Goal: Transaction & Acquisition: Book appointment/travel/reservation

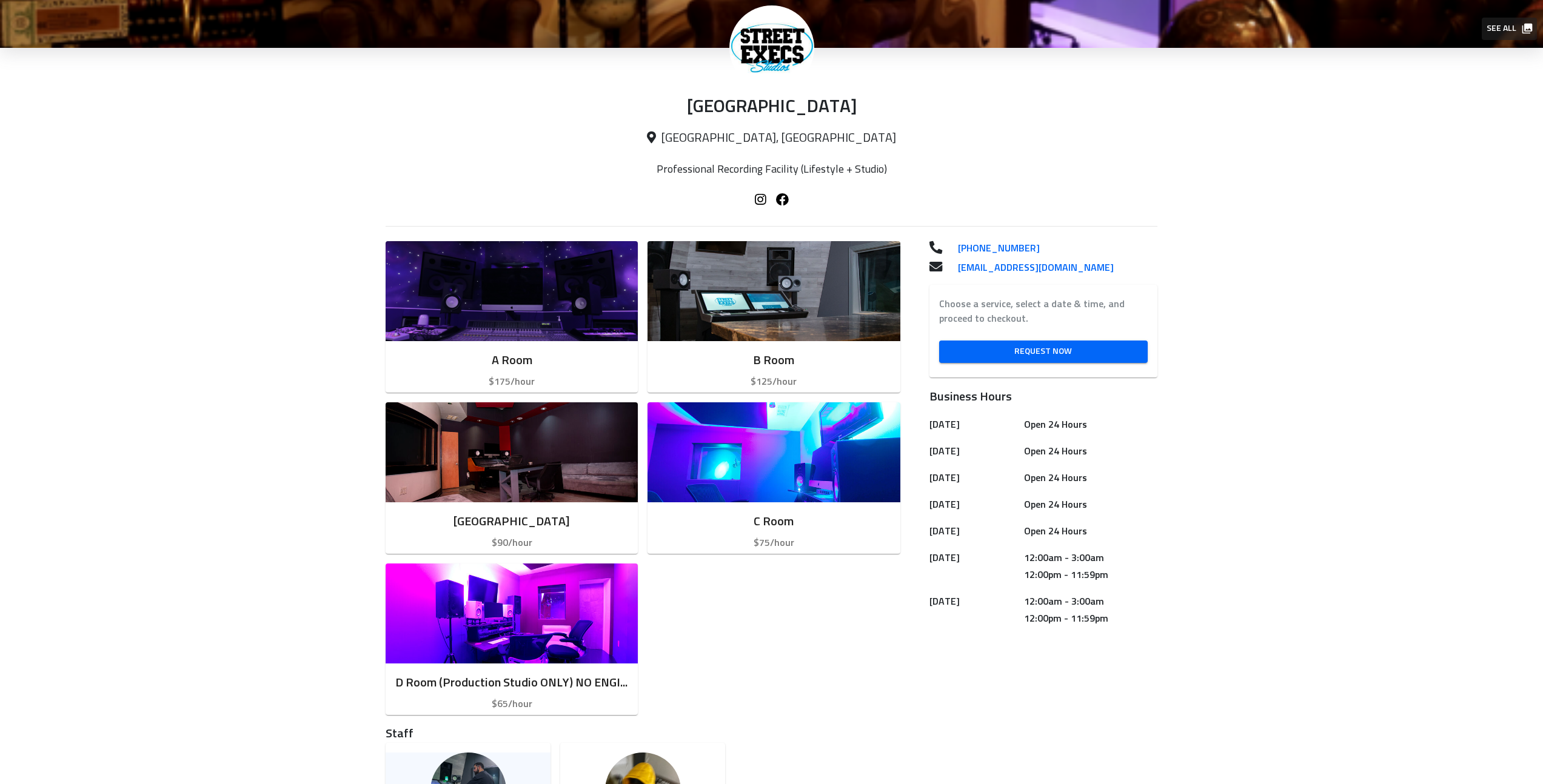
scroll to position [52, 0]
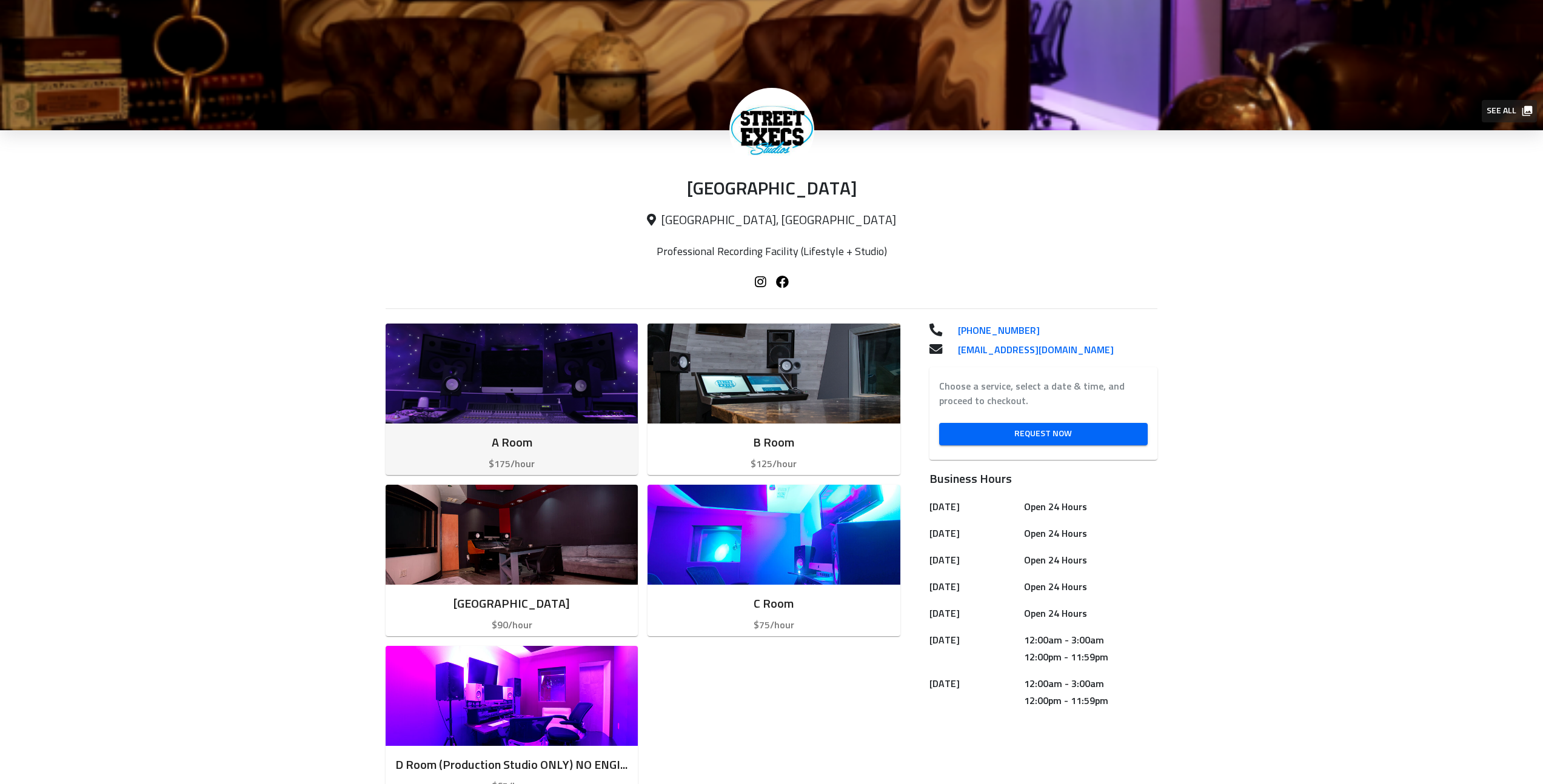
click at [525, 396] on img "button" at bounding box center [512, 373] width 252 height 100
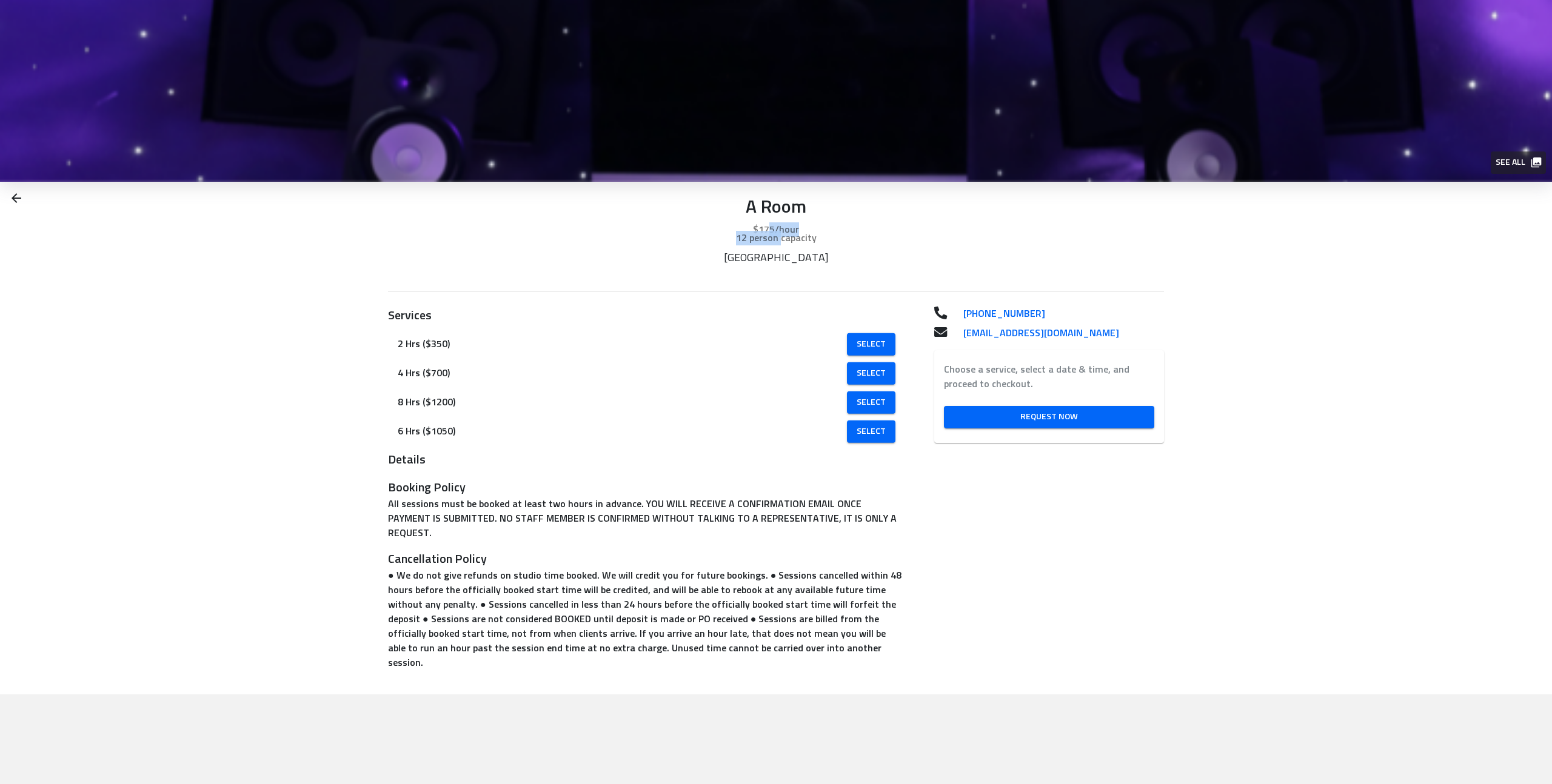
click at [782, 240] on div "A Room $175/hour 12 person capacity" at bounding box center [776, 216] width 776 height 70
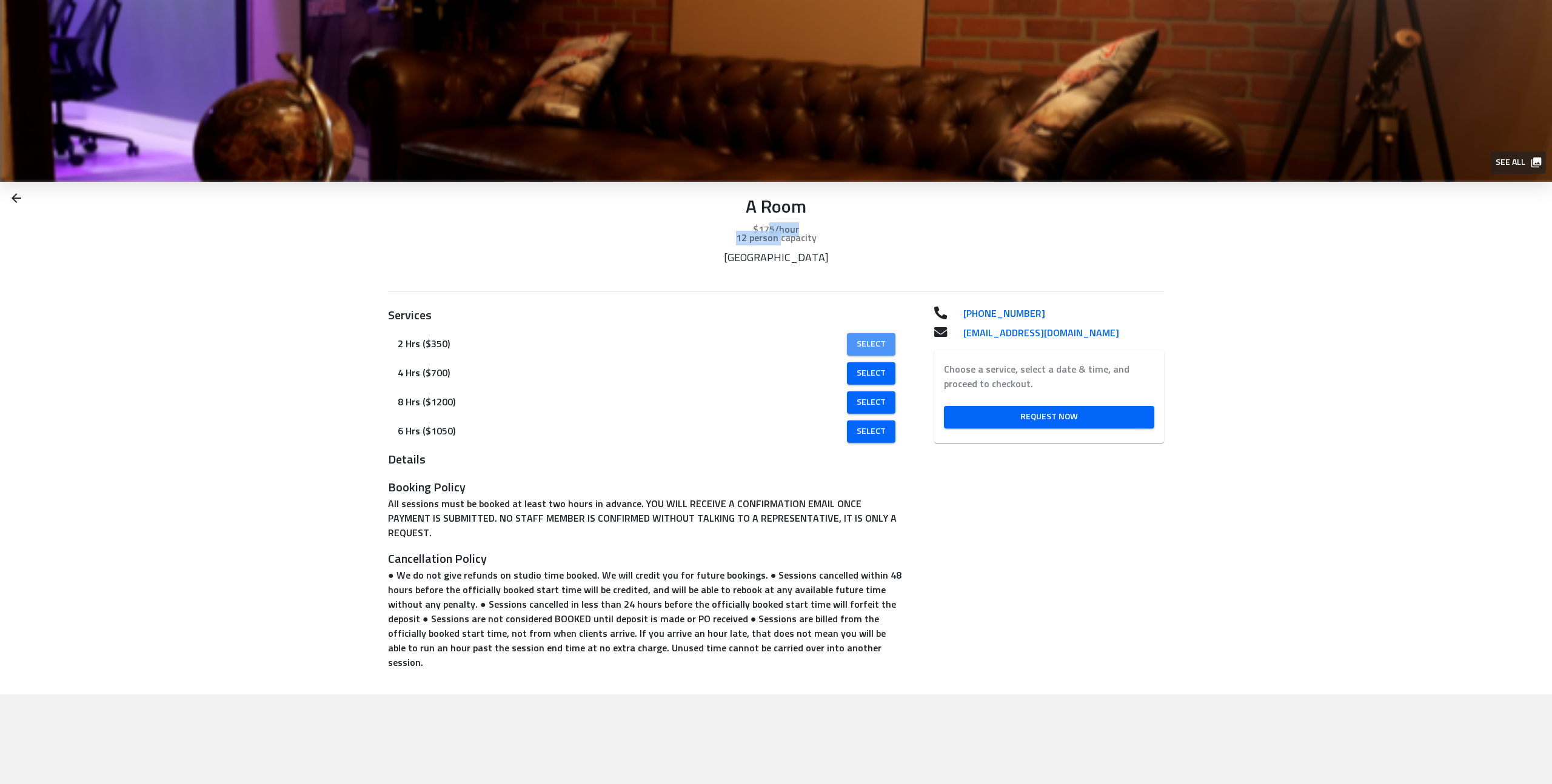
click at [867, 343] on span "Select" at bounding box center [871, 344] width 29 height 15
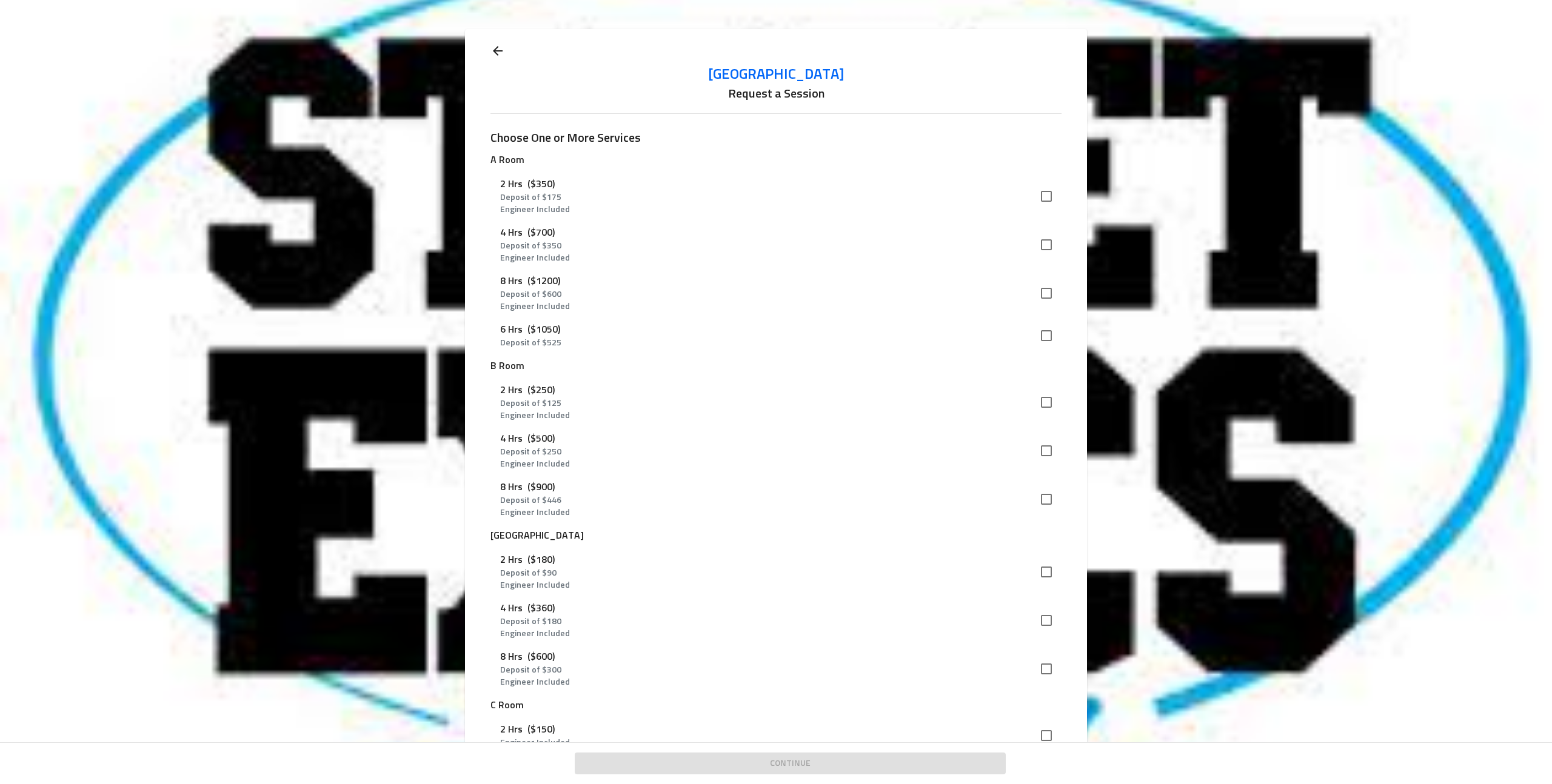
click at [563, 193] on p "Deposit of $ 175" at bounding box center [766, 198] width 532 height 12
click at [1041, 192] on input "checkbox" at bounding box center [1046, 196] width 26 height 26
checkbox input "true"
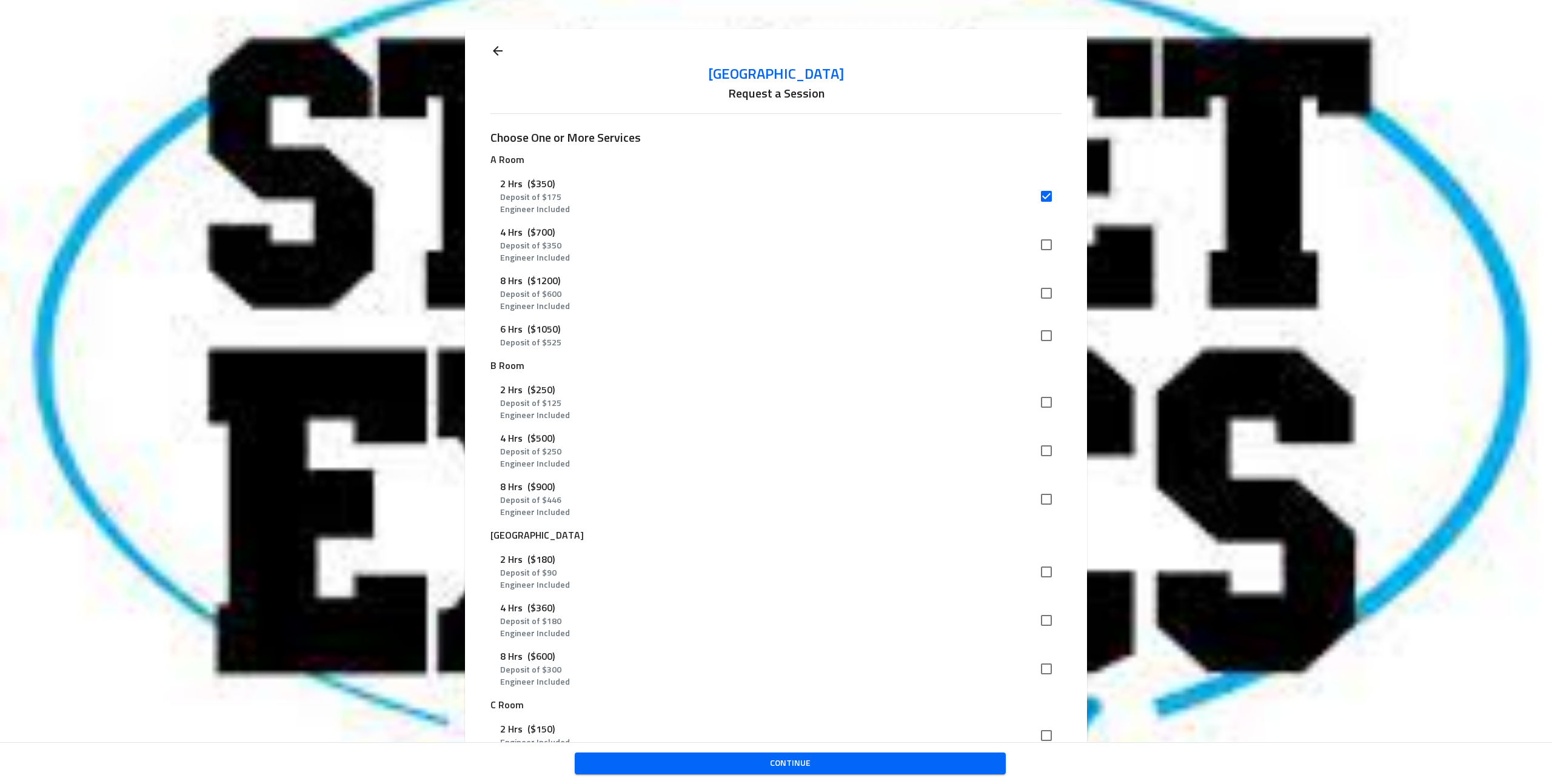
scroll to position [90, 0]
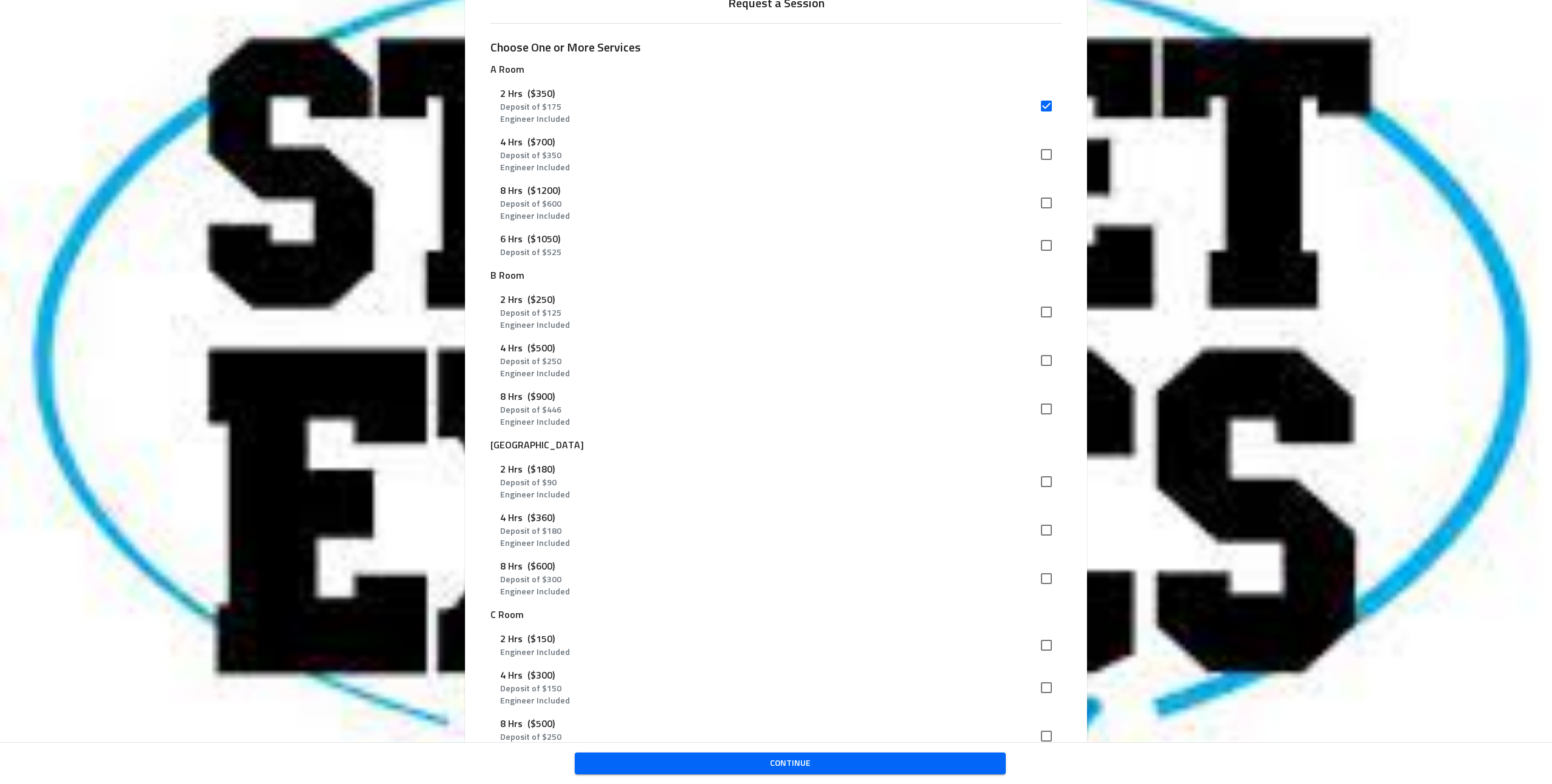
click at [774, 770] on span "Continue" at bounding box center [790, 764] width 411 height 15
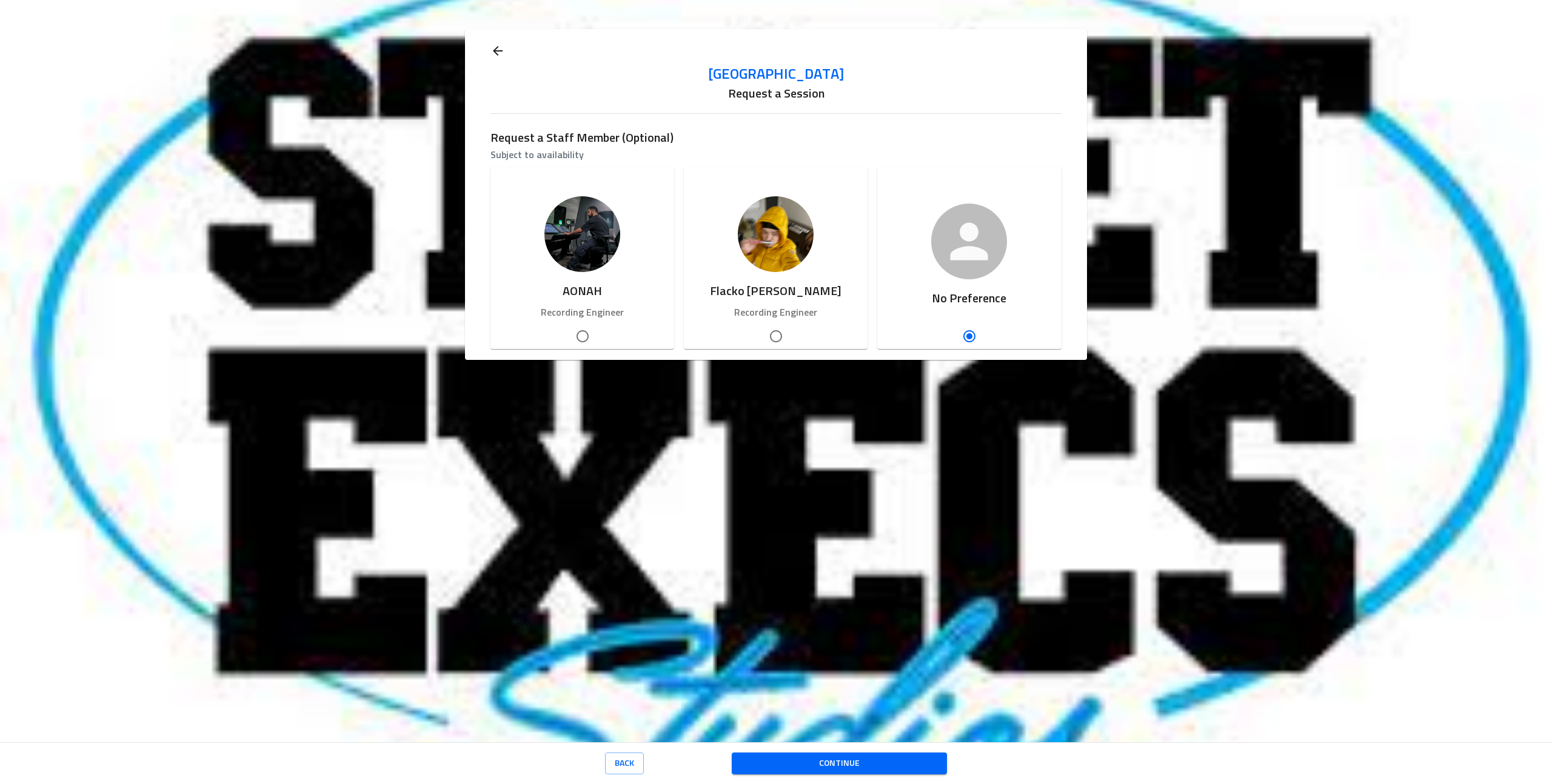
scroll to position [0, 0]
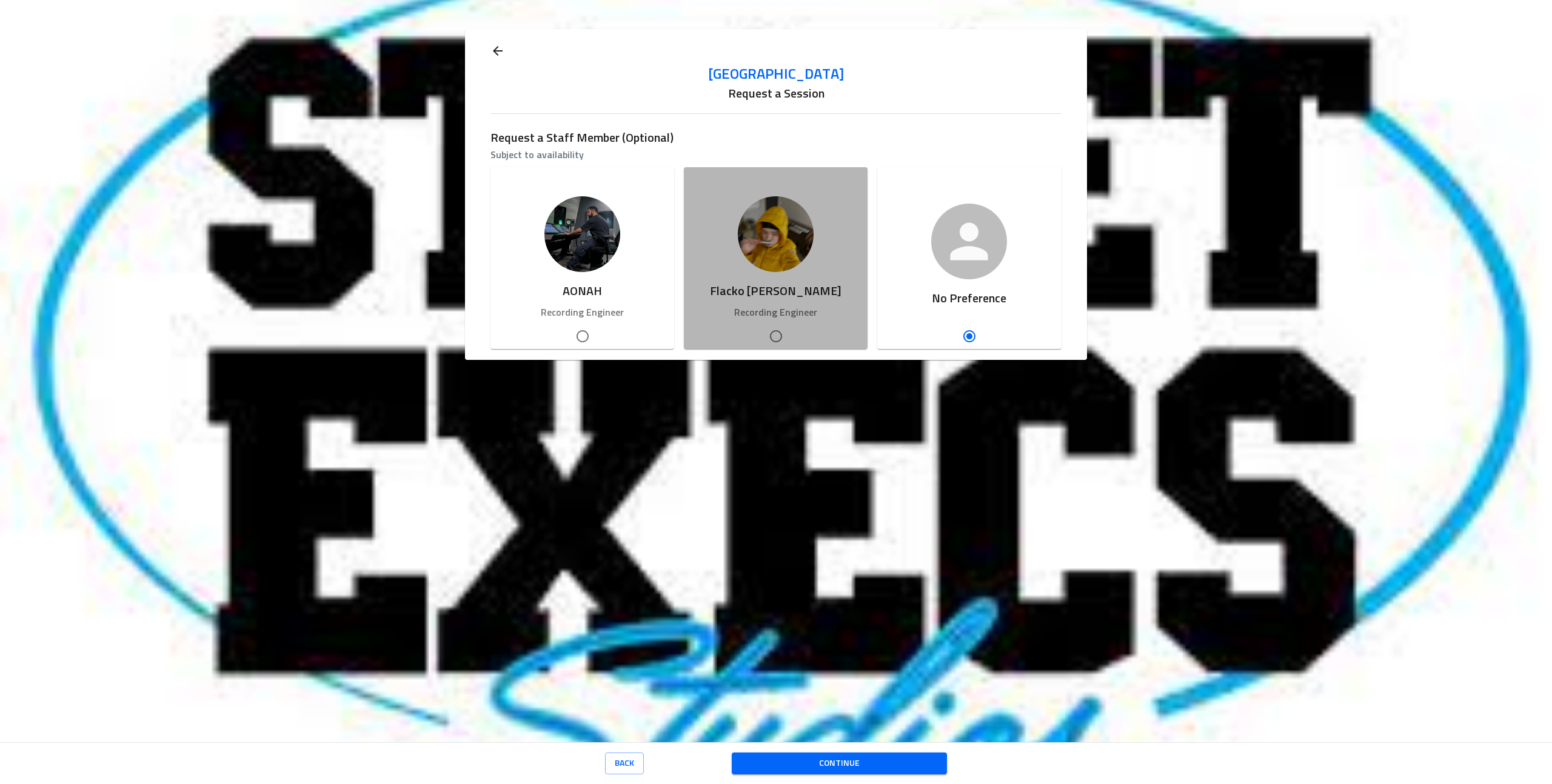
click at [768, 247] on img "button" at bounding box center [776, 235] width 76 height 76
radio input "true"
radio input "false"
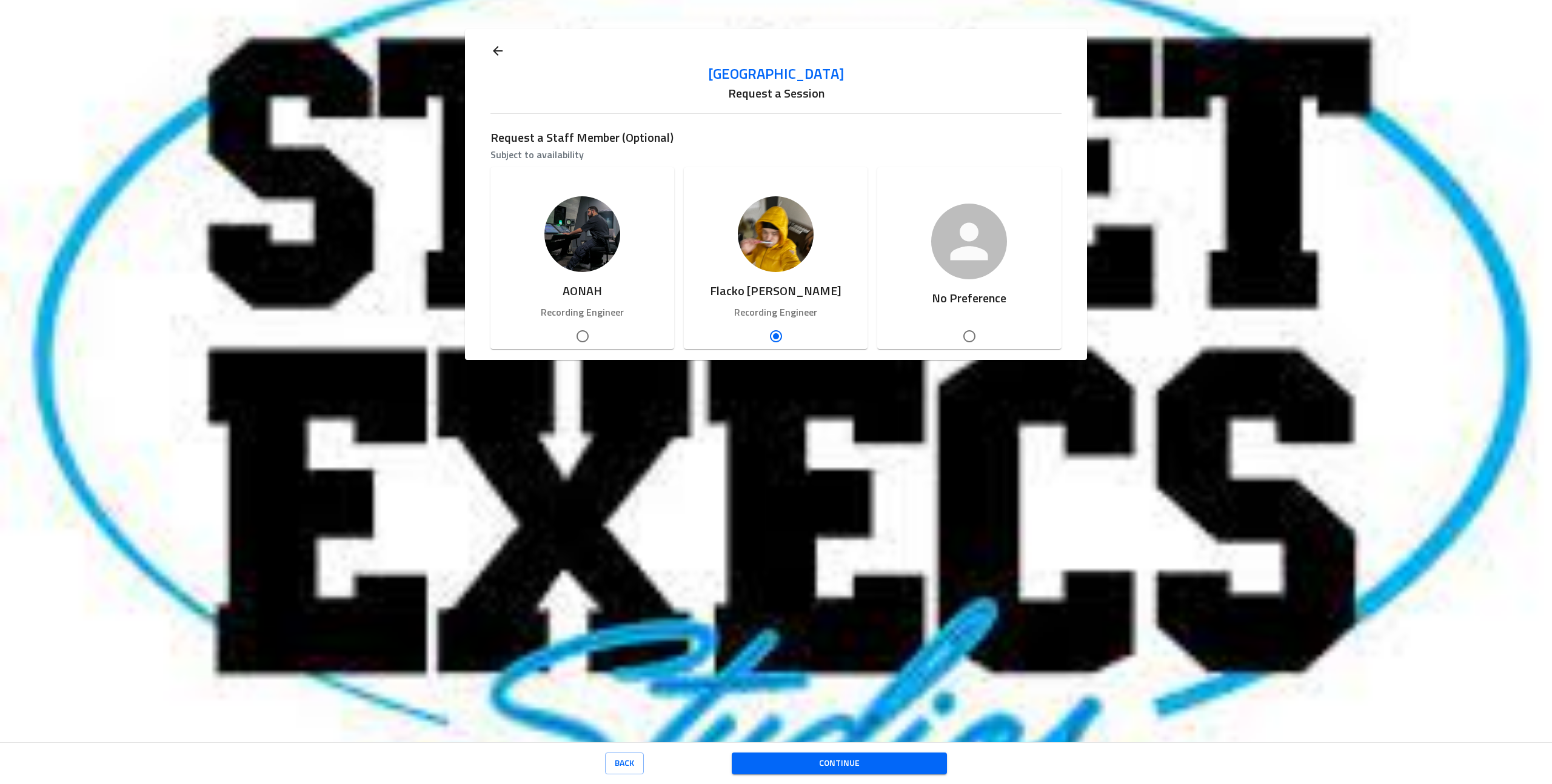
click at [811, 763] on span "Continue" at bounding box center [840, 764] width 197 height 15
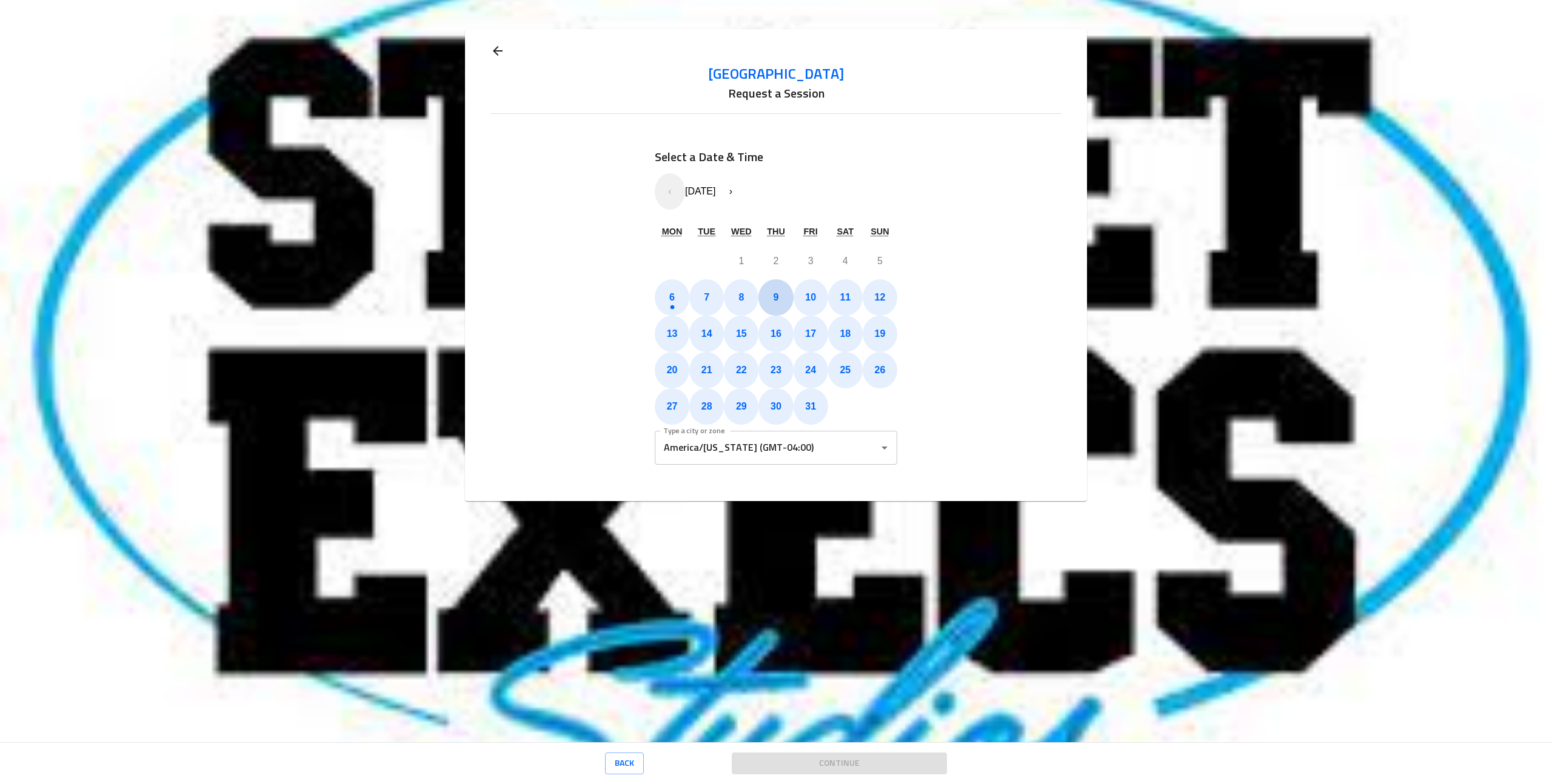
click at [704, 296] on abbr "7" at bounding box center [707, 297] width 6 height 10
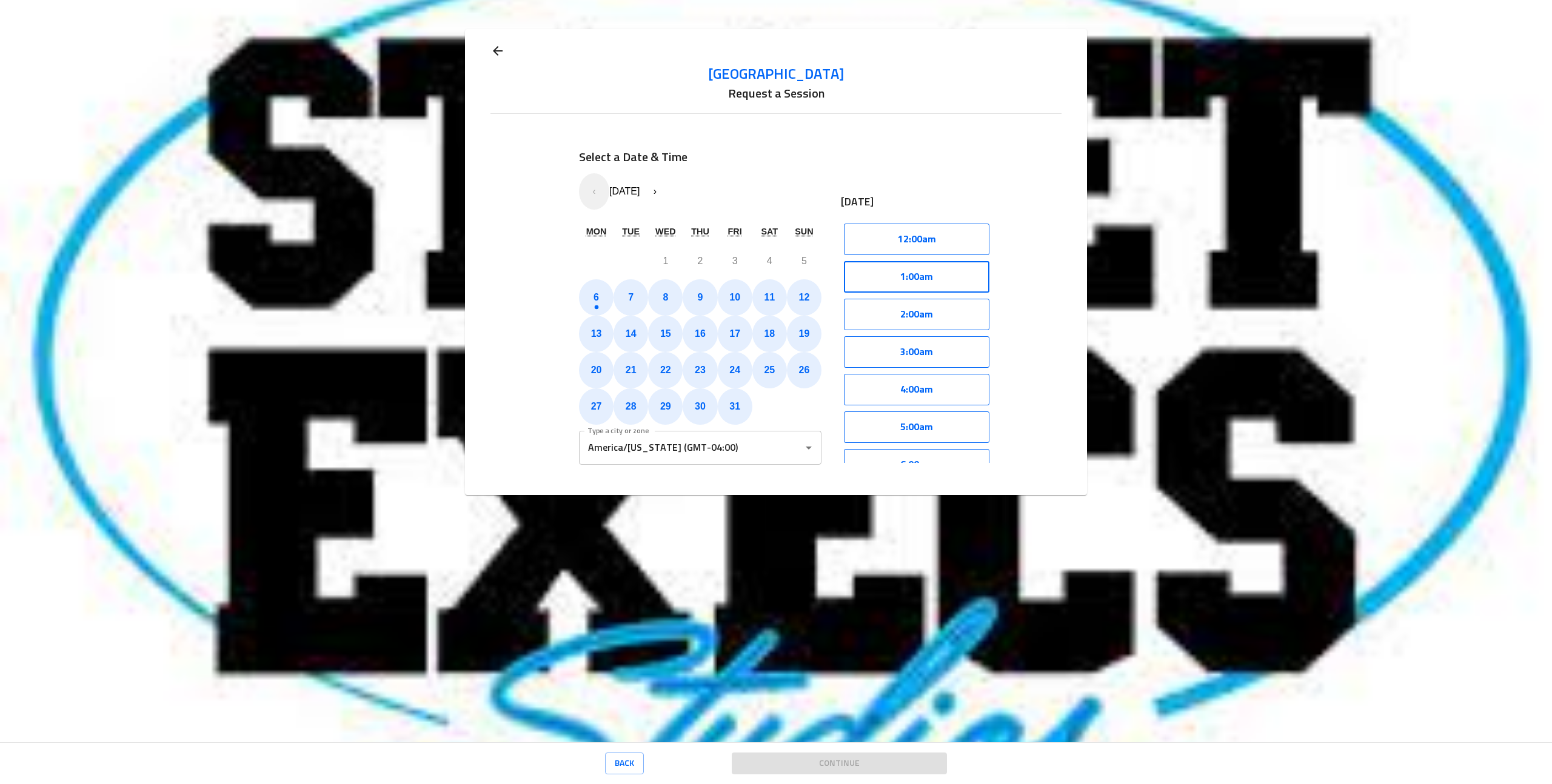
click at [951, 282] on button "1:00am" at bounding box center [916, 277] width 146 height 32
click at [957, 280] on button "Select" at bounding box center [955, 277] width 69 height 32
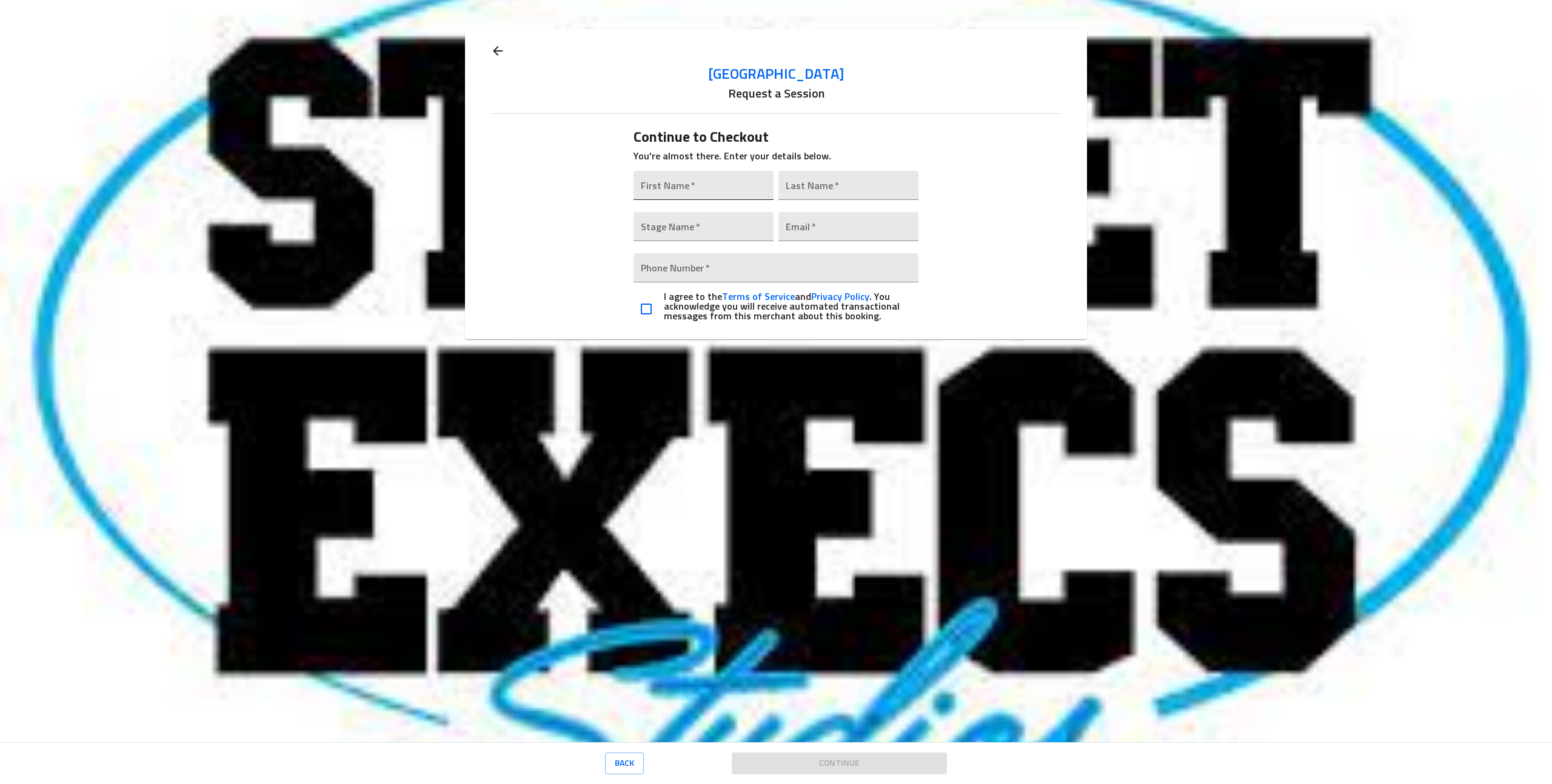
click at [690, 185] on input "text" at bounding box center [704, 186] width 140 height 29
click at [503, 51] on icon at bounding box center [497, 50] width 14 height 14
